Goal: Task Accomplishment & Management: Complete application form

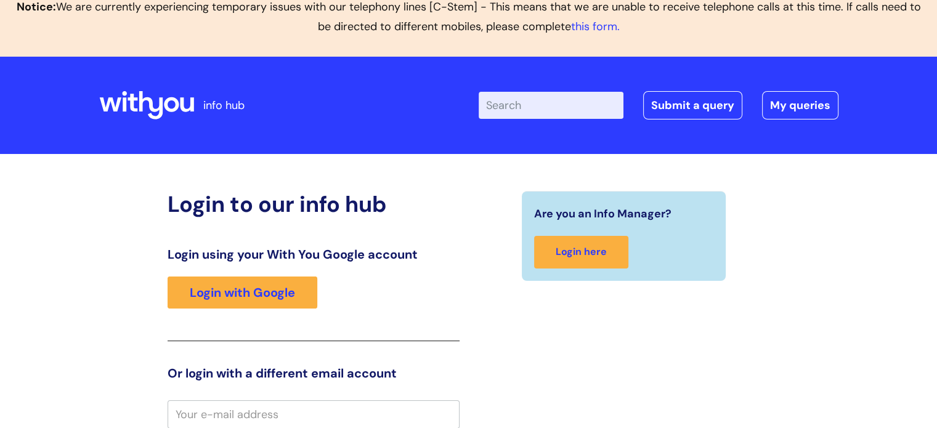
scroll to position [13, 0]
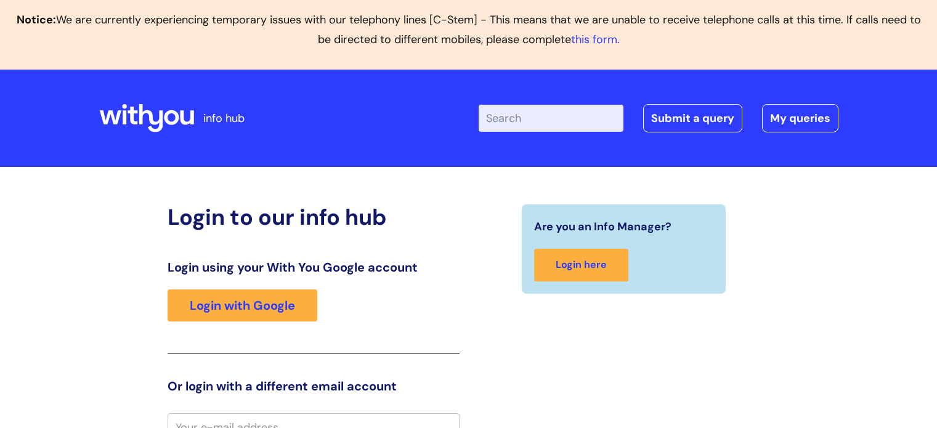
scroll to position [13, 0]
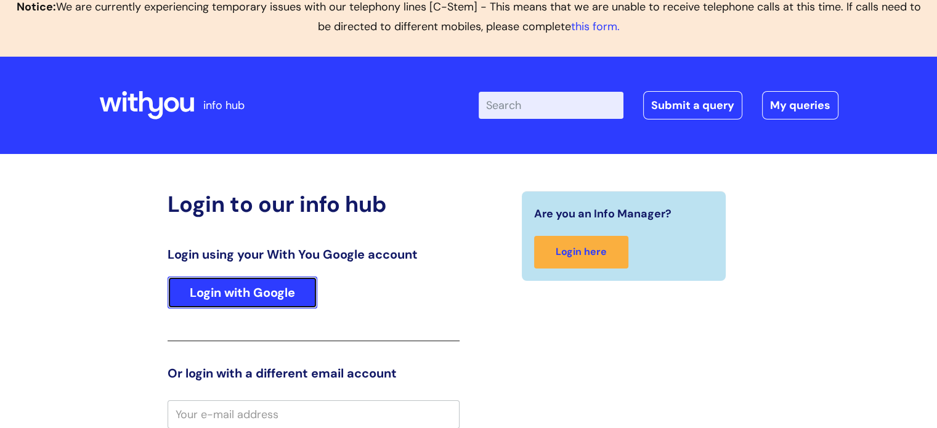
click at [222, 289] on link "Login with Google" at bounding box center [243, 293] width 150 height 32
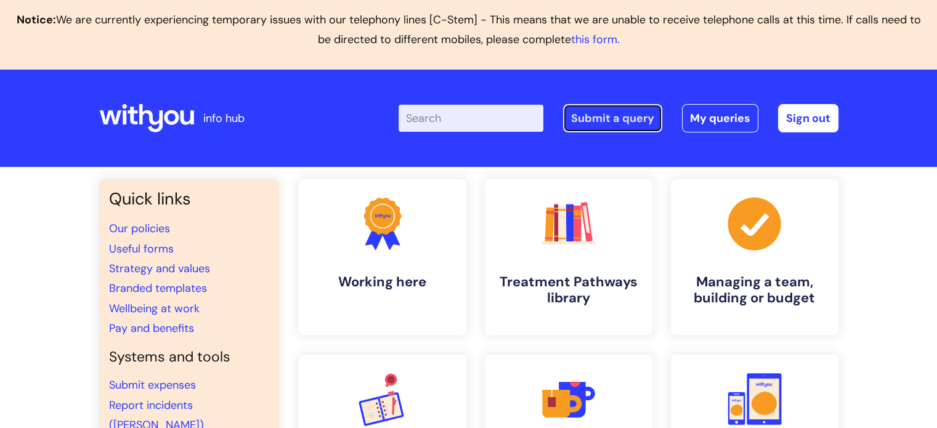
click at [593, 125] on link "Submit a query" at bounding box center [612, 118] width 99 height 28
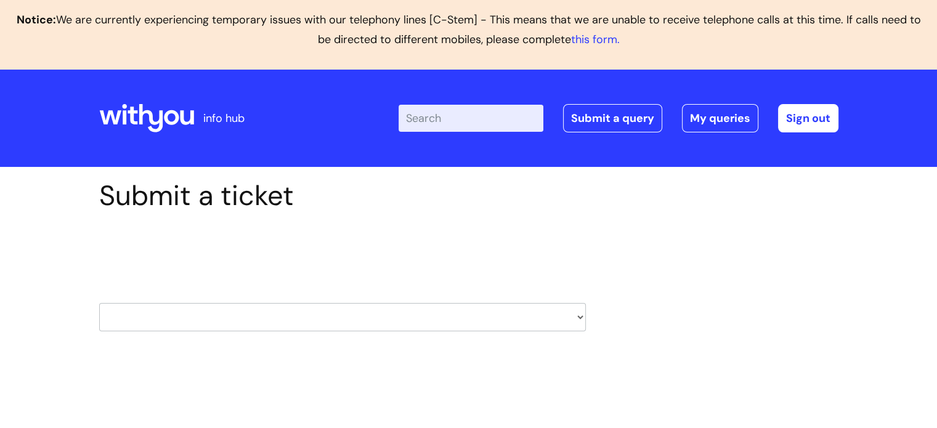
click at [577, 319] on select "HR / People IT and Support Clinical Drug Alerts Finance Accounts Data Support T…" at bounding box center [342, 317] width 487 height 28
select select "hr_/_people"
click at [99, 303] on select "HR / People IT and Support Clinical Drug Alerts Finance Accounts Data Support T…" at bounding box center [342, 317] width 487 height 28
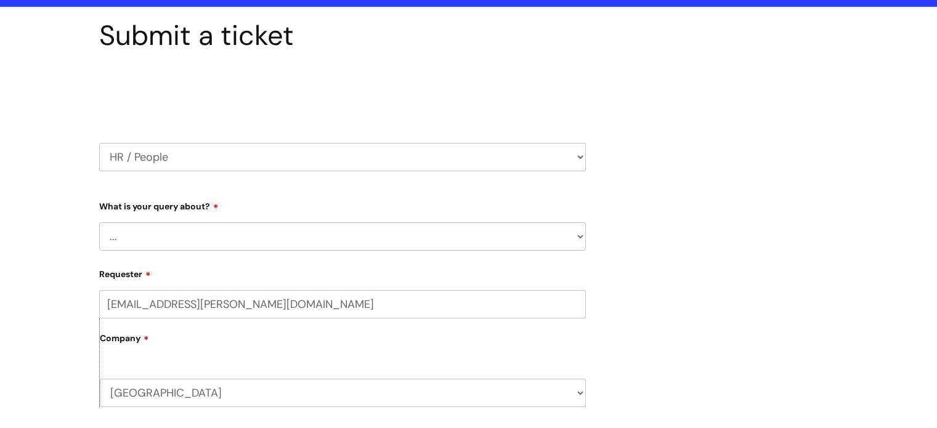
scroll to position [178, 0]
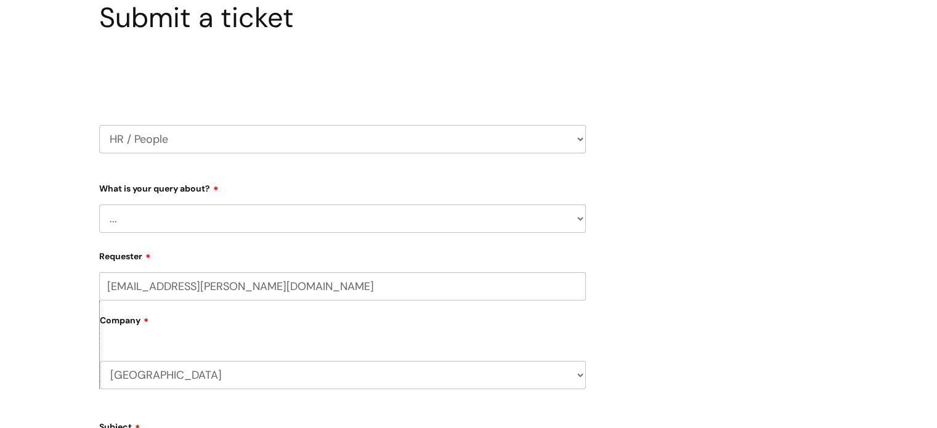
click at [298, 230] on select "... Absence Query Holiday Query Employee change request General HR Query iTrent…" at bounding box center [342, 219] width 487 height 28
select select "New starter"
click at [99, 205] on select "... Absence Query Holiday Query Employee change request General HR Query iTrent…" at bounding box center [342, 219] width 487 height 28
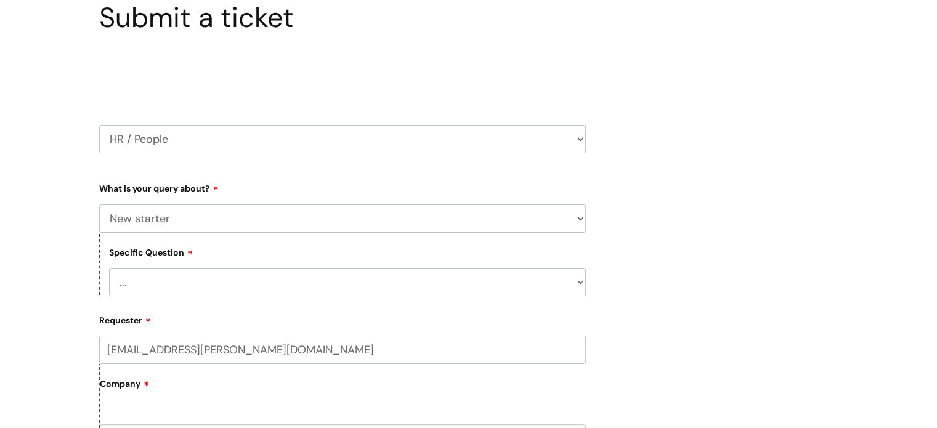
click at [562, 285] on select "... When will my new starter be processed on iTrent When will my new starter re…" at bounding box center [347, 282] width 477 height 28
select select "When will my new starter receive IT account logins (Linked to IT)"
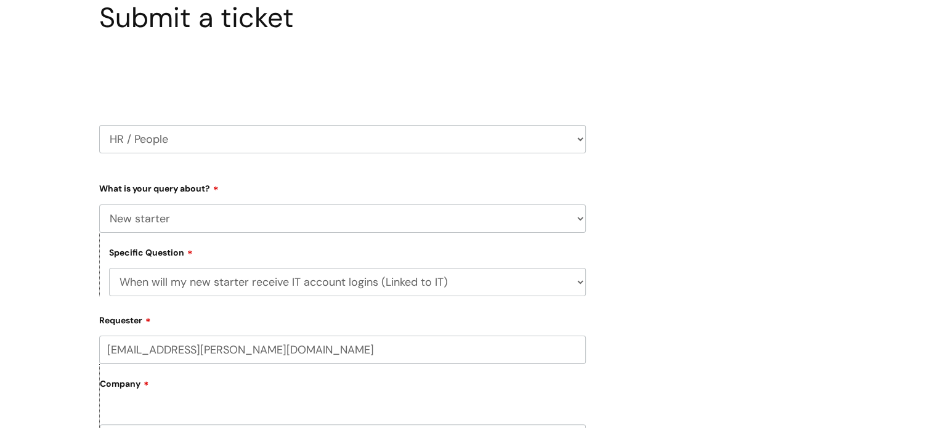
click at [109, 268] on select "... When will my new starter be processed on iTrent When will my new starter re…" at bounding box center [347, 282] width 477 height 28
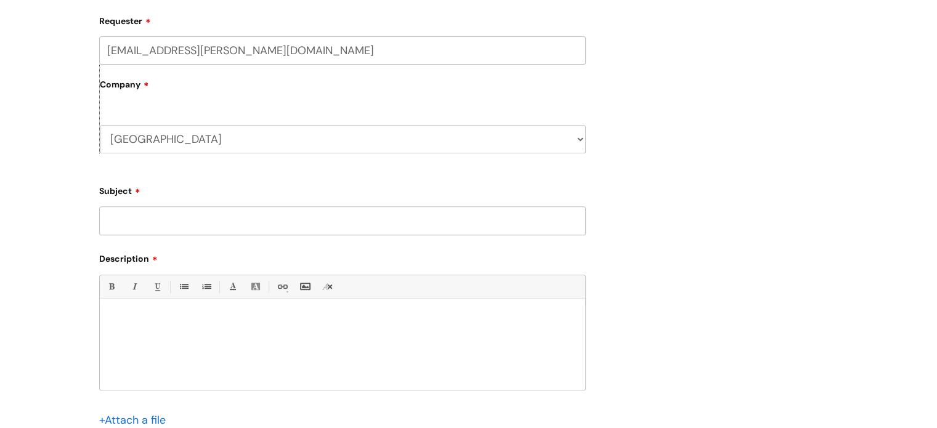
scroll to position [485, 0]
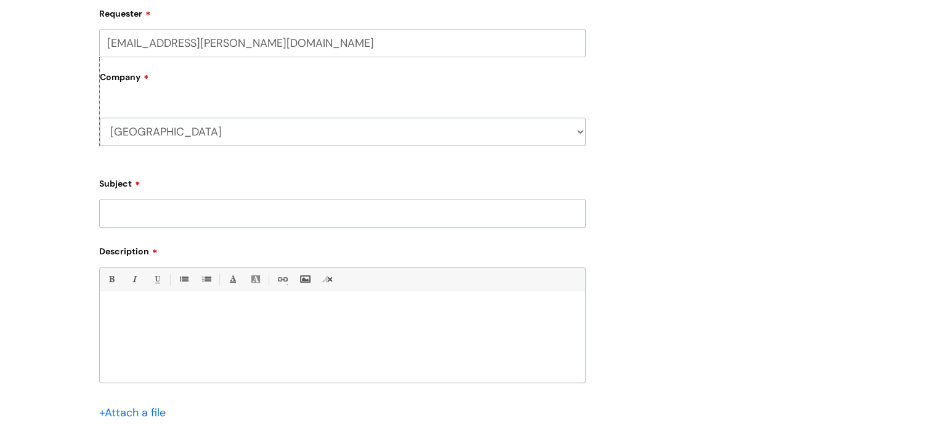
drag, startPoint x: 141, startPoint y: 221, endPoint x: 150, endPoint y: 225, distance: 10.2
click at [141, 221] on input "Subject" at bounding box center [342, 213] width 487 height 28
type input "[PERSON_NAME]- New Starter [DATE]"
click at [146, 312] on p at bounding box center [342, 312] width 467 height 11
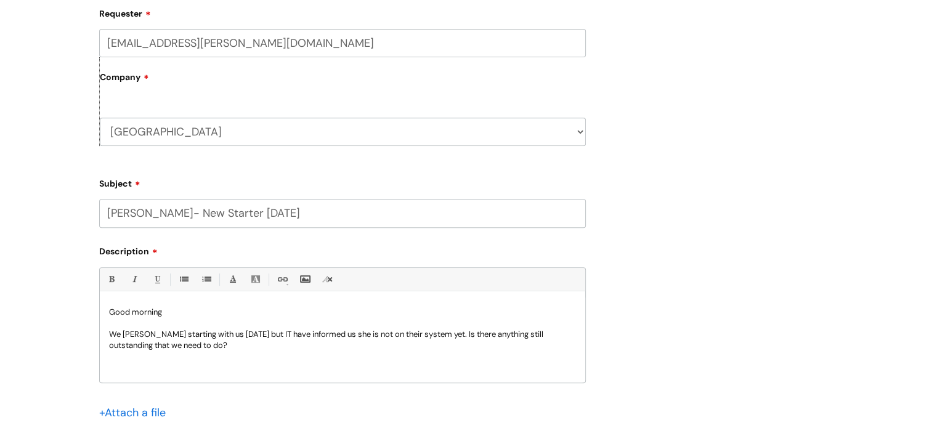
click at [123, 331] on p "We Emily Chapman starting with us on Monday but IT have informed us she is not …" at bounding box center [342, 340] width 467 height 22
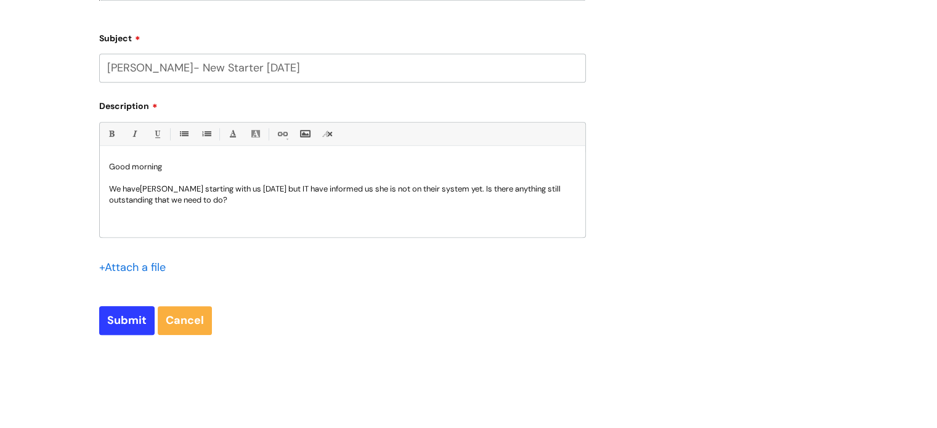
scroll to position [742, 0]
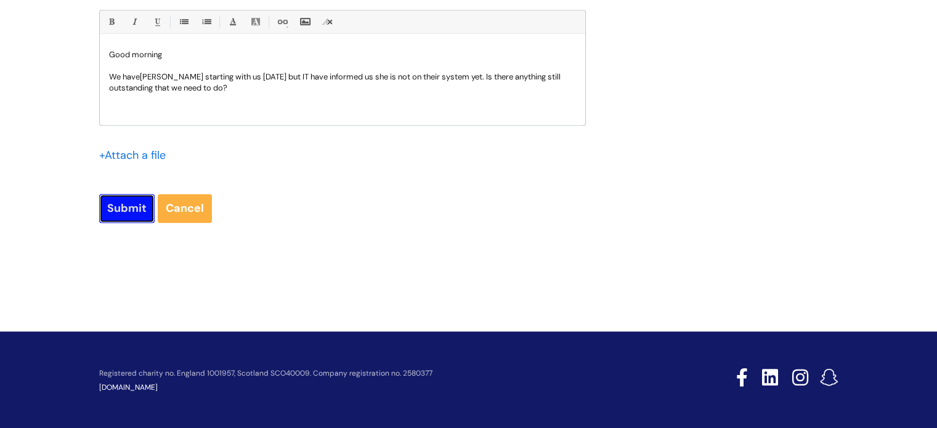
click at [127, 214] on input "Submit" at bounding box center [126, 208] width 55 height 28
type input "Please Wait..."
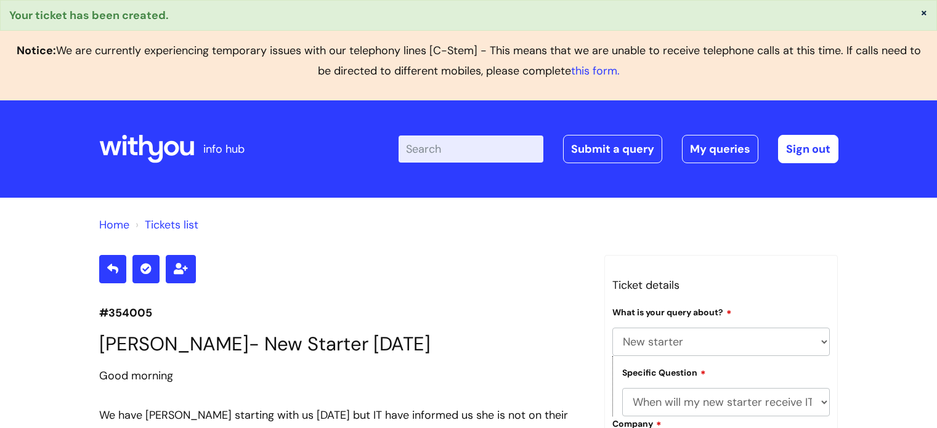
select select "New starter"
select select "When will my new starter receive IT account logins (Linked to IT)"
